Goal: Task Accomplishment & Management: Manage account settings

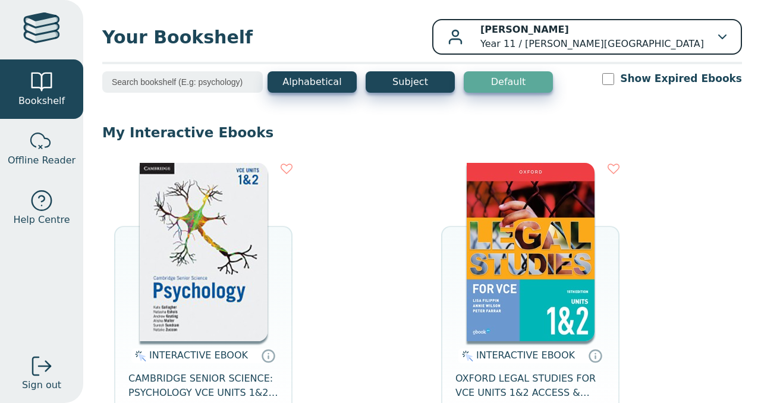
click at [665, 48] on p "[PERSON_NAME] Year 11 / [PERSON_NAME][GEOGRAPHIC_DATA]" at bounding box center [593, 37] width 224 height 29
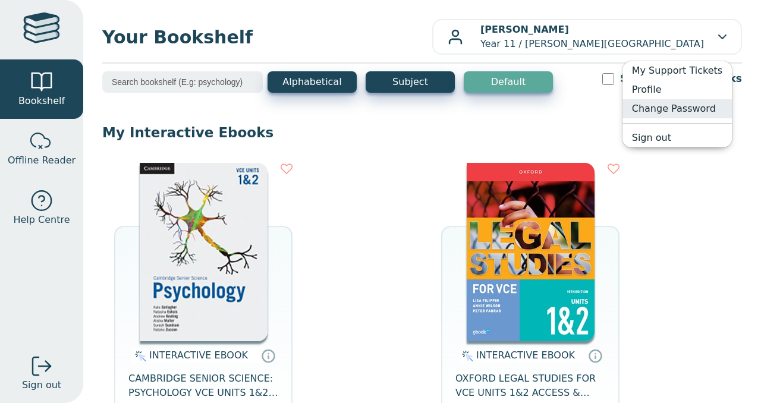
click at [674, 109] on link "Change Password" at bounding box center [677, 108] width 109 height 19
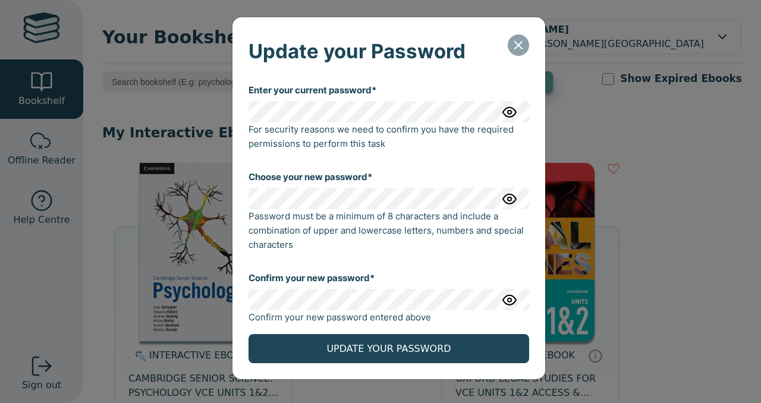
click at [518, 52] on icon "Close" at bounding box center [519, 45] width 14 height 14
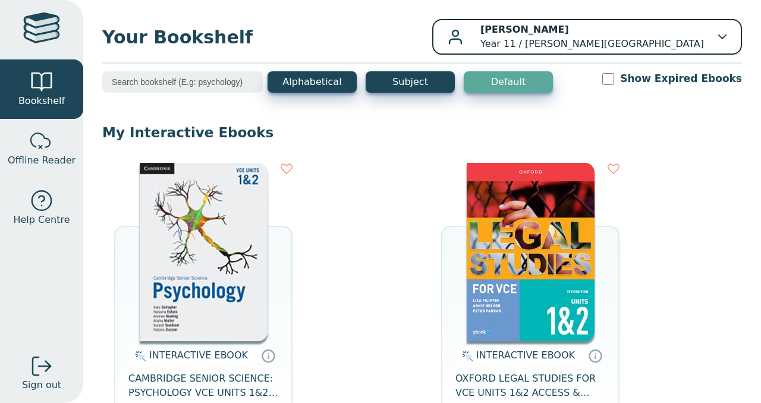
click at [569, 26] on b "[PERSON_NAME]" at bounding box center [525, 29] width 89 height 11
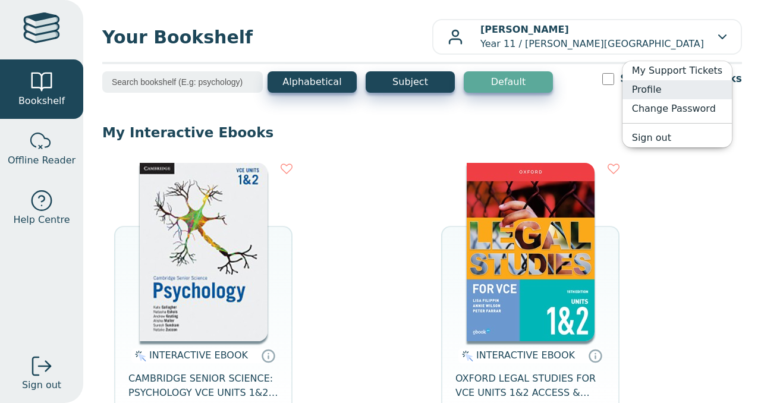
click at [646, 88] on link "Profile" at bounding box center [677, 89] width 109 height 19
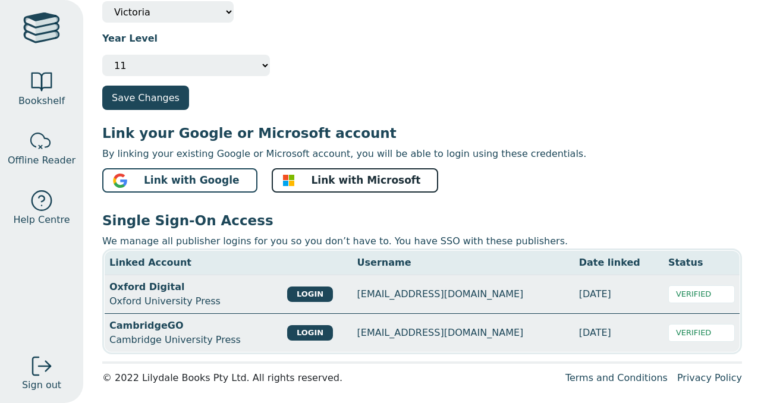
scroll to position [104, 0]
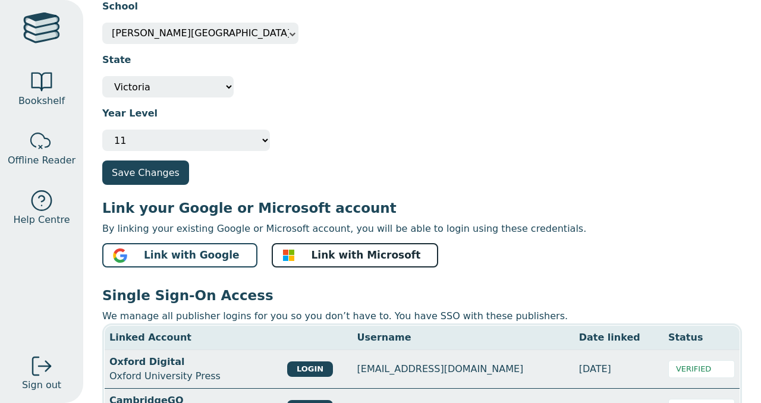
click at [345, 256] on span "Link with Microsoft" at bounding box center [366, 255] width 109 height 15
